Goal: Task Accomplishment & Management: Manage account settings

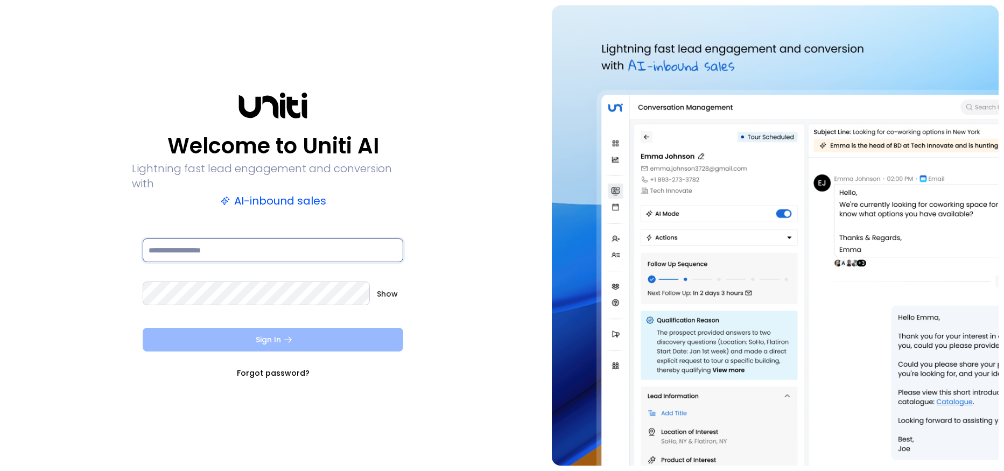
type input "**********"
click at [255, 328] on button "Sign In" at bounding box center [273, 340] width 261 height 24
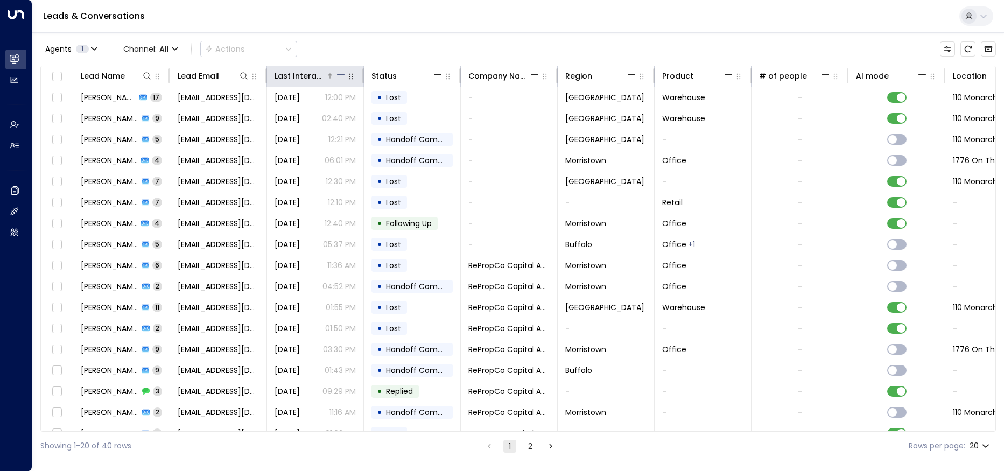
click at [338, 78] on icon at bounding box center [340, 76] width 9 height 9
click at [325, 75] on div "Last Interacted" at bounding box center [300, 75] width 51 height 13
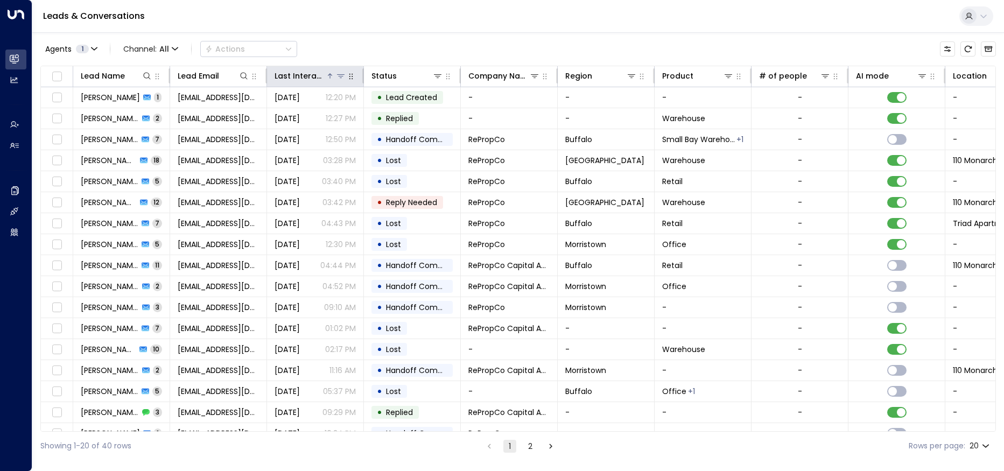
click at [331, 75] on icon at bounding box center [330, 76] width 6 height 6
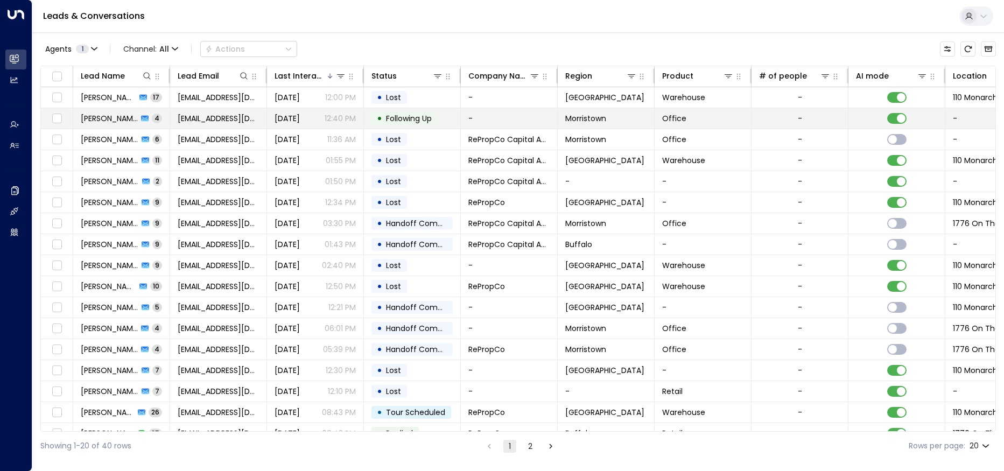
click at [95, 119] on span "Will Gerlin" at bounding box center [109, 118] width 57 height 11
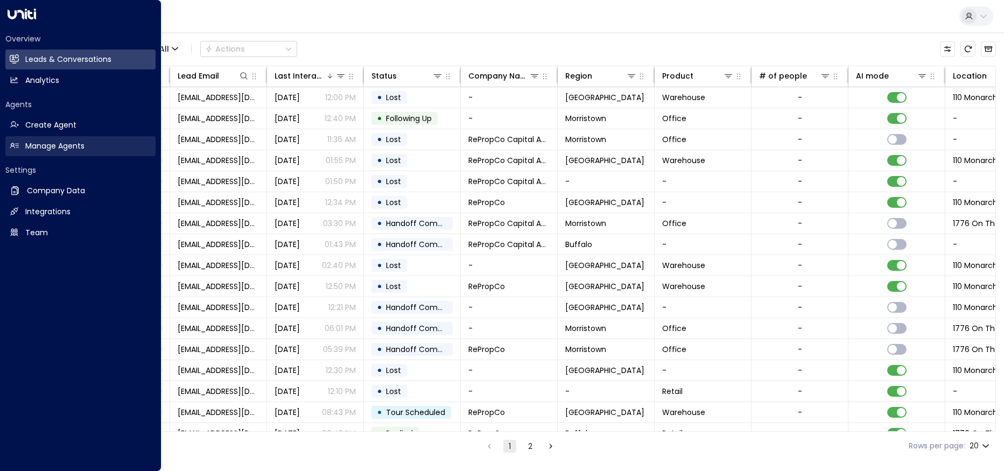
click at [43, 149] on h2 "Manage Agents" at bounding box center [54, 145] width 59 height 11
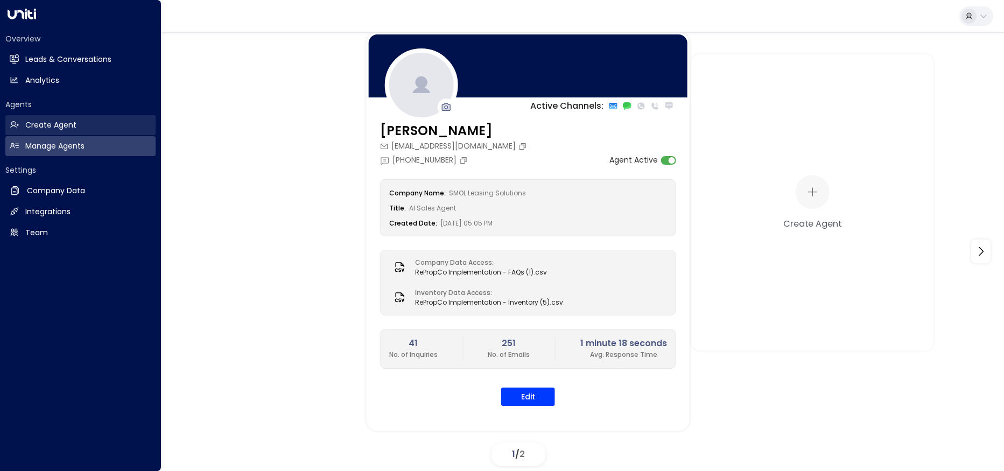
click at [75, 122] on h2 "Create Agent" at bounding box center [50, 124] width 51 height 11
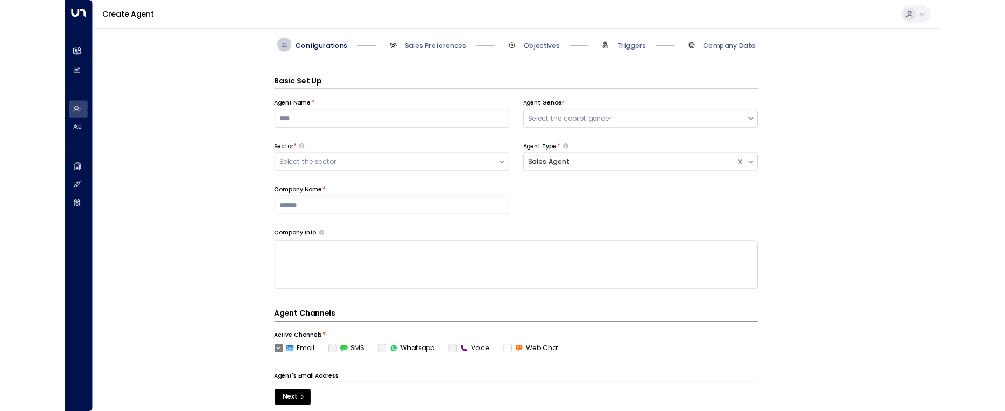
scroll to position [16, 0]
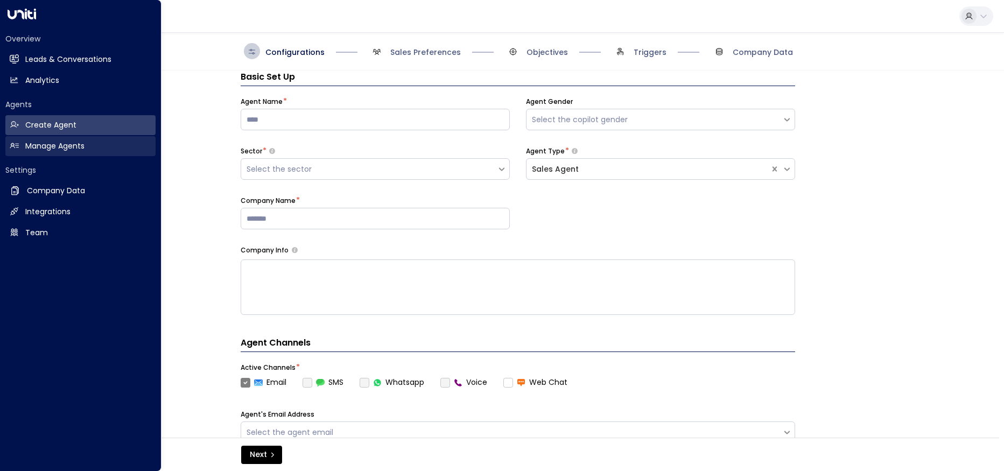
click at [41, 143] on h2 "Manage Agents" at bounding box center [54, 145] width 59 height 11
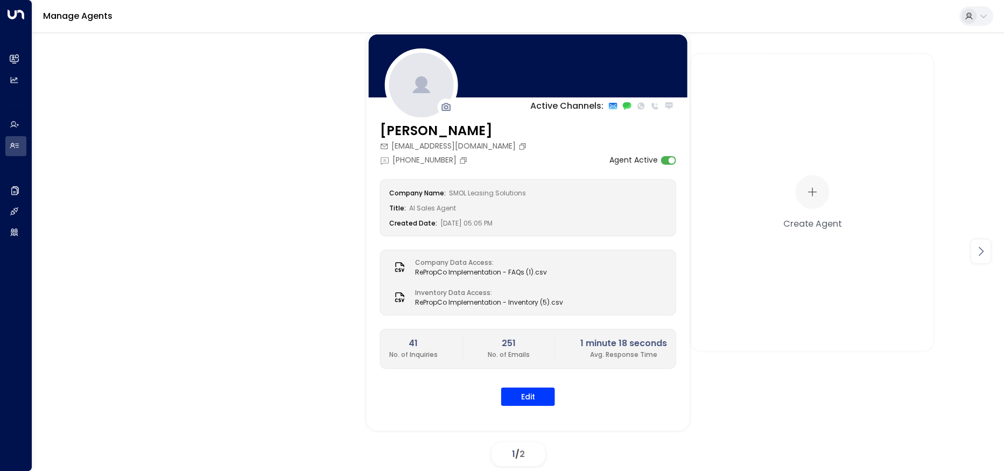
click at [986, 254] on icon at bounding box center [980, 251] width 13 height 13
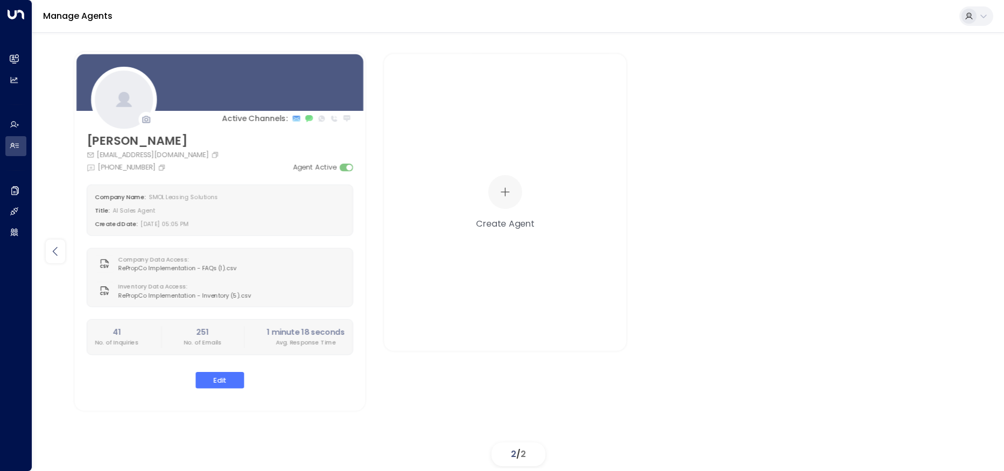
click at [52, 245] on icon at bounding box center [55, 251] width 13 height 13
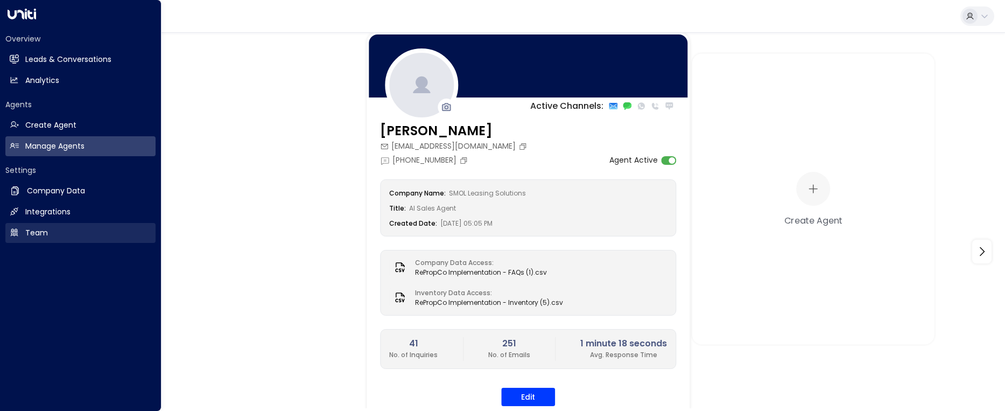
click at [34, 227] on link "Team Team" at bounding box center [80, 233] width 150 height 20
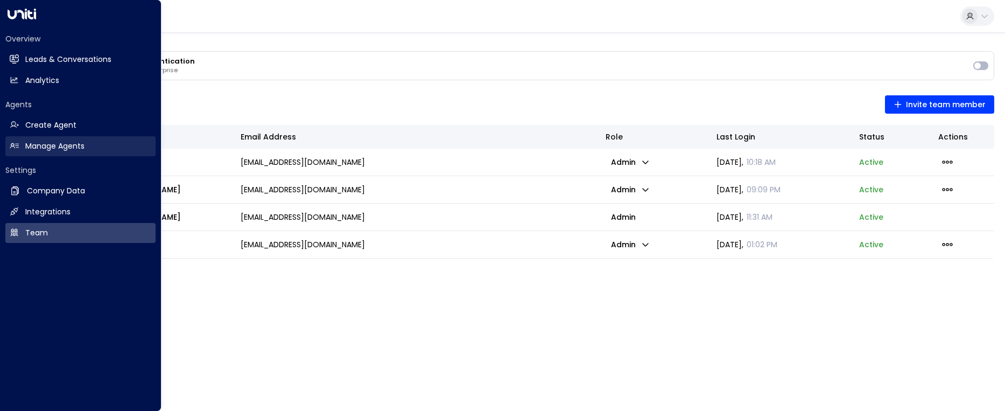
click at [54, 140] on h2 "Manage Agents" at bounding box center [54, 145] width 59 height 11
